Goal: Information Seeking & Learning: Learn about a topic

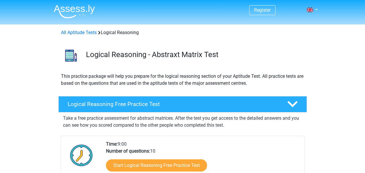
scroll to position [66, 0]
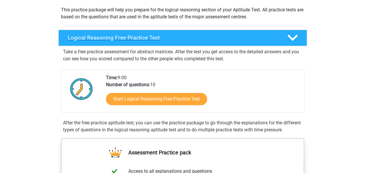
click at [197, 38] on h4 "Logical Reasoning Free Practice Test" at bounding box center [173, 37] width 210 height 7
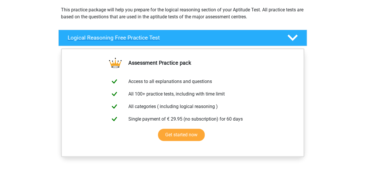
click at [197, 38] on h4 "Logical Reasoning Free Practice Test" at bounding box center [173, 37] width 210 height 7
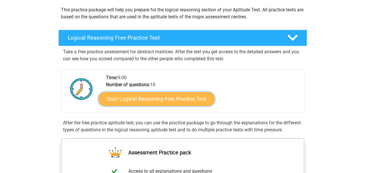
click at [185, 95] on link "Start Logical Reasoning Free Practice Test" at bounding box center [157, 99] width 116 height 14
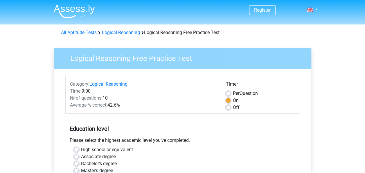
scroll to position [78, 0]
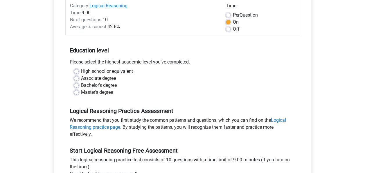
click at [96, 86] on label "Bachelor's degree" at bounding box center [99, 85] width 36 height 7
click at [79, 86] on input "Bachelor's degree" at bounding box center [76, 85] width 5 height 6
radio input "true"
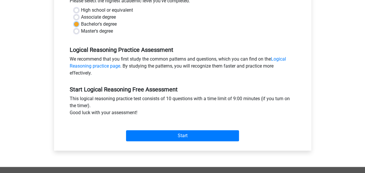
scroll to position [144, 0]
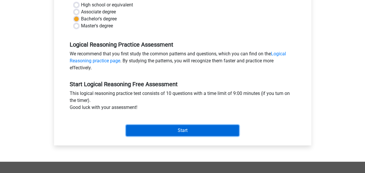
click at [211, 130] on input "Start" at bounding box center [182, 130] width 113 height 11
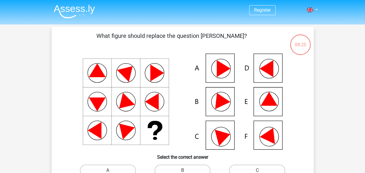
click at [271, 67] on icon at bounding box center [266, 68] width 14 height 17
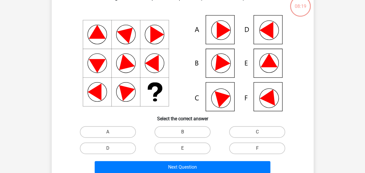
scroll to position [52, 0]
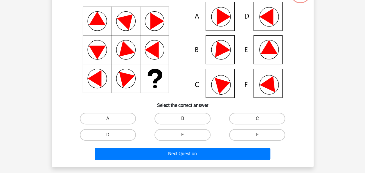
click at [110, 135] on input "D" at bounding box center [110, 137] width 4 height 4
radio input "true"
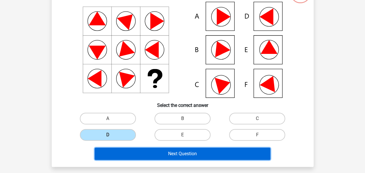
click at [128, 152] on button "Next Question" at bounding box center [183, 153] width 176 height 12
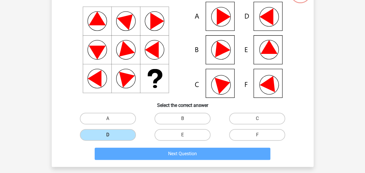
scroll to position [27, 0]
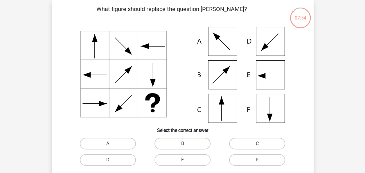
click at [224, 67] on icon at bounding box center [183, 75] width 234 height 96
click at [186, 144] on input "B" at bounding box center [184, 145] width 4 height 4
radio input "true"
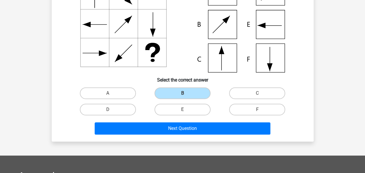
scroll to position [77, 0]
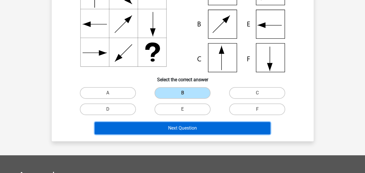
click at [190, 128] on button "Next Question" at bounding box center [183, 128] width 176 height 12
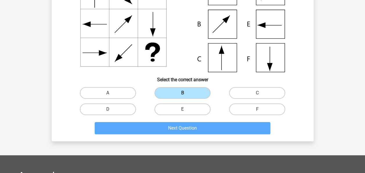
scroll to position [27, 0]
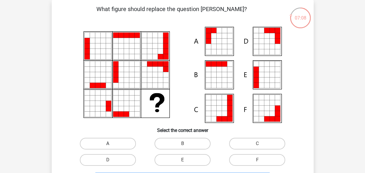
click at [94, 140] on label "A" at bounding box center [108, 143] width 56 height 12
click at [108, 143] on input "A" at bounding box center [110, 145] width 4 height 4
radio input "true"
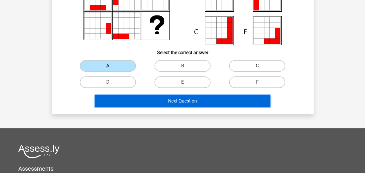
click at [169, 103] on button "Next Question" at bounding box center [183, 101] width 176 height 12
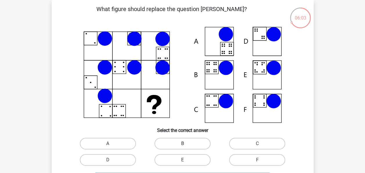
click at [178, 144] on label "B" at bounding box center [183, 143] width 56 height 12
click at [182, 144] on input "B" at bounding box center [184, 145] width 4 height 4
radio input "true"
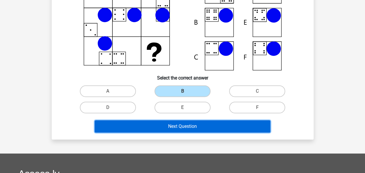
click at [185, 128] on button "Next Question" at bounding box center [183, 126] width 176 height 12
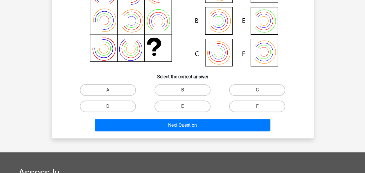
scroll to position [94, 0]
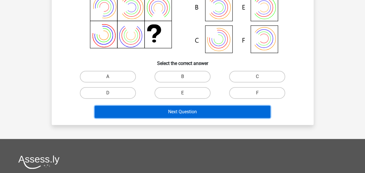
click at [191, 117] on button "Next Question" at bounding box center [183, 111] width 176 height 12
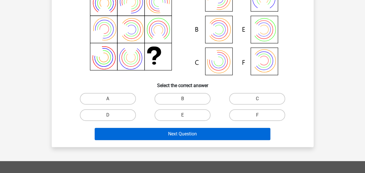
scroll to position [71, 0]
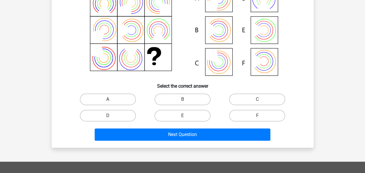
click at [117, 100] on label "A" at bounding box center [108, 99] width 56 height 12
click at [112, 100] on input "A" at bounding box center [110, 101] width 4 height 4
radio input "true"
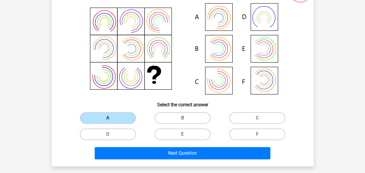
scroll to position [52, 0]
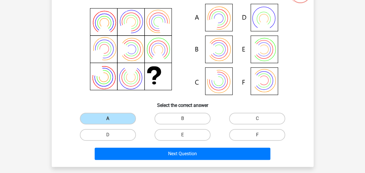
click at [246, 135] on label "F" at bounding box center [257, 135] width 56 height 12
click at [257, 135] on input "F" at bounding box center [259, 137] width 4 height 4
radio input "true"
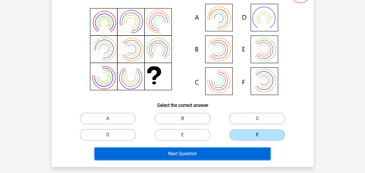
click at [240, 151] on button "Next Question" at bounding box center [183, 153] width 176 height 12
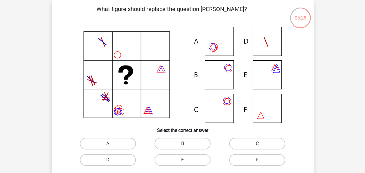
scroll to position [32, 0]
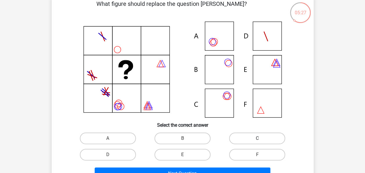
click at [247, 135] on label "C" at bounding box center [257, 138] width 56 height 12
click at [257, 138] on input "C" at bounding box center [259, 140] width 4 height 4
radio input "true"
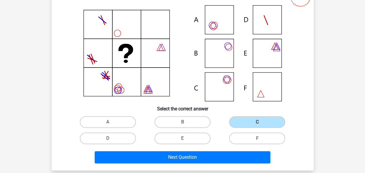
scroll to position [50, 0]
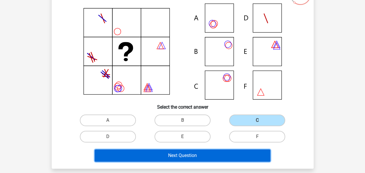
click at [239, 155] on button "Next Question" at bounding box center [183, 155] width 176 height 12
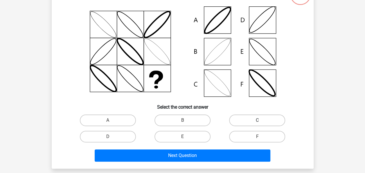
scroll to position [27, 0]
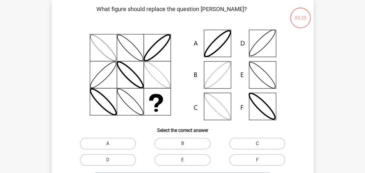
click at [248, 144] on label "C" at bounding box center [257, 143] width 56 height 12
click at [257, 144] on input "C" at bounding box center [259, 145] width 4 height 4
radio input "true"
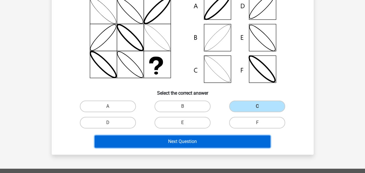
click at [217, 141] on button "Next Question" at bounding box center [183, 141] width 176 height 12
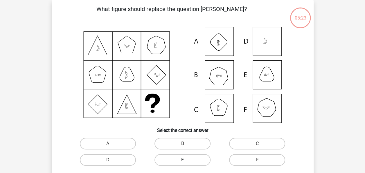
click at [174, 158] on label "E" at bounding box center [183, 160] width 56 height 12
click at [182, 160] on input "E" at bounding box center [184, 162] width 4 height 4
radio input "true"
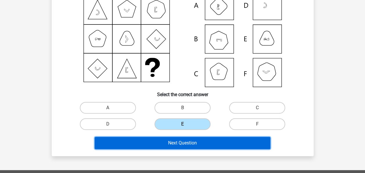
click at [190, 145] on button "Next Question" at bounding box center [183, 143] width 176 height 12
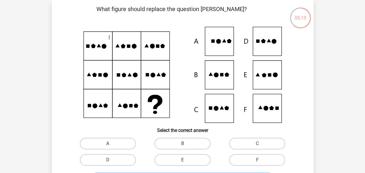
click at [185, 145] on input "B" at bounding box center [184, 145] width 4 height 4
radio input "true"
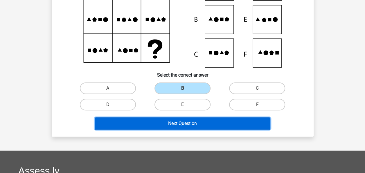
click at [195, 121] on button "Next Question" at bounding box center [183, 123] width 176 height 12
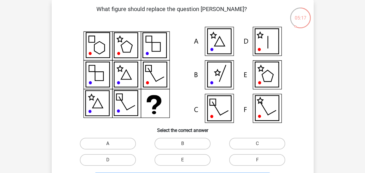
click at [115, 142] on label "A" at bounding box center [108, 143] width 56 height 12
click at [112, 143] on input "A" at bounding box center [110, 145] width 4 height 4
radio input "true"
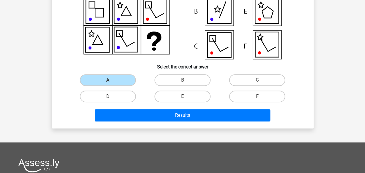
scroll to position [92, 0]
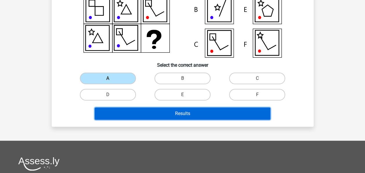
click at [152, 118] on button "Results" at bounding box center [183, 113] width 176 height 12
